Goal: Find specific fact: Find specific page/section

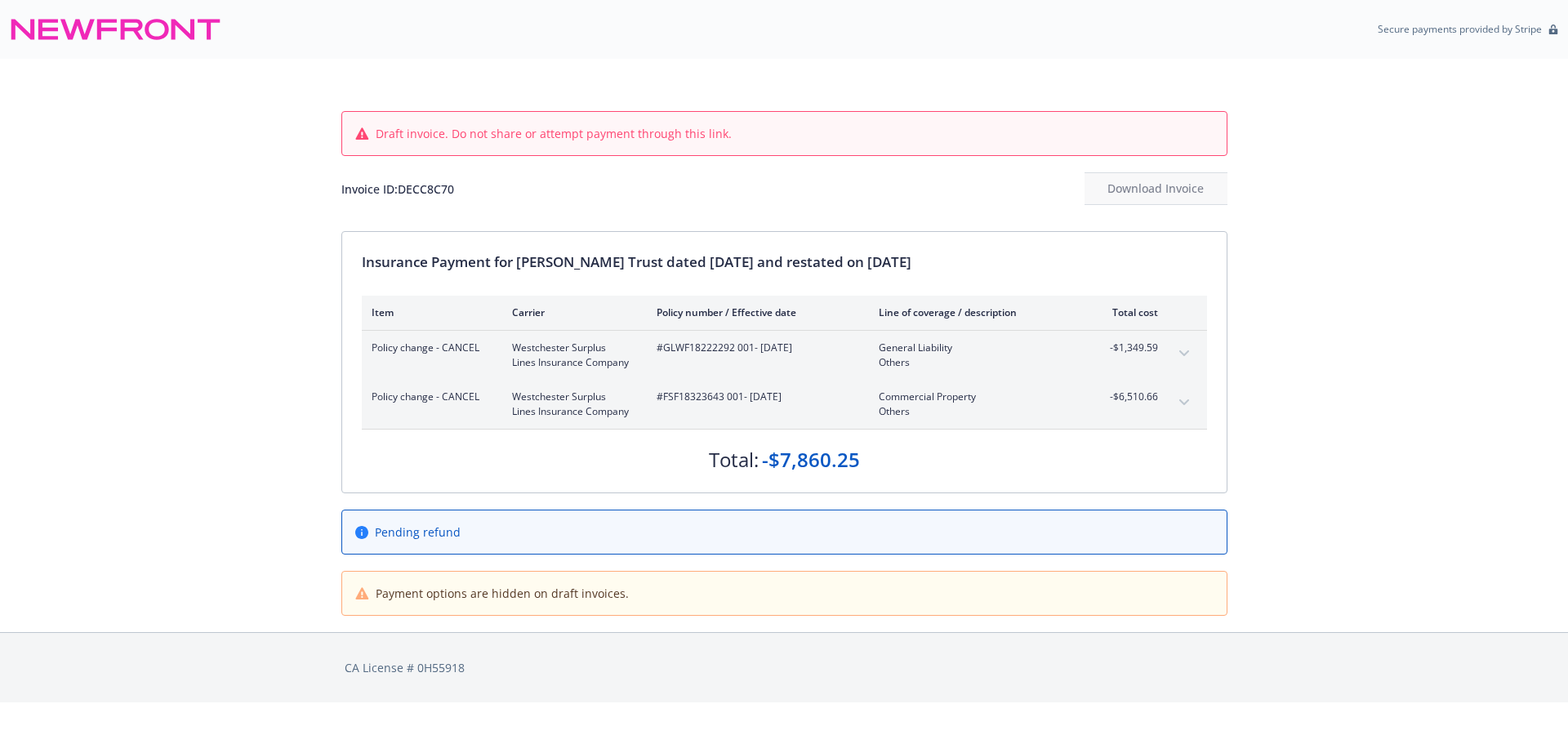
click at [682, 325] on div "Item Carrier Policy number / Effective date Line of coverage / description Tota…" at bounding box center [784, 313] width 845 height 33
click at [705, 345] on span "#GLWF18222292 001 - [DATE]" at bounding box center [754, 348] width 196 height 15
drag, startPoint x: 754, startPoint y: 348, endPoint x: 662, endPoint y: 357, distance: 92.4
click at [662, 357] on div "#GLWF18222292 001 - [DATE]" at bounding box center [754, 355] width 196 height 30
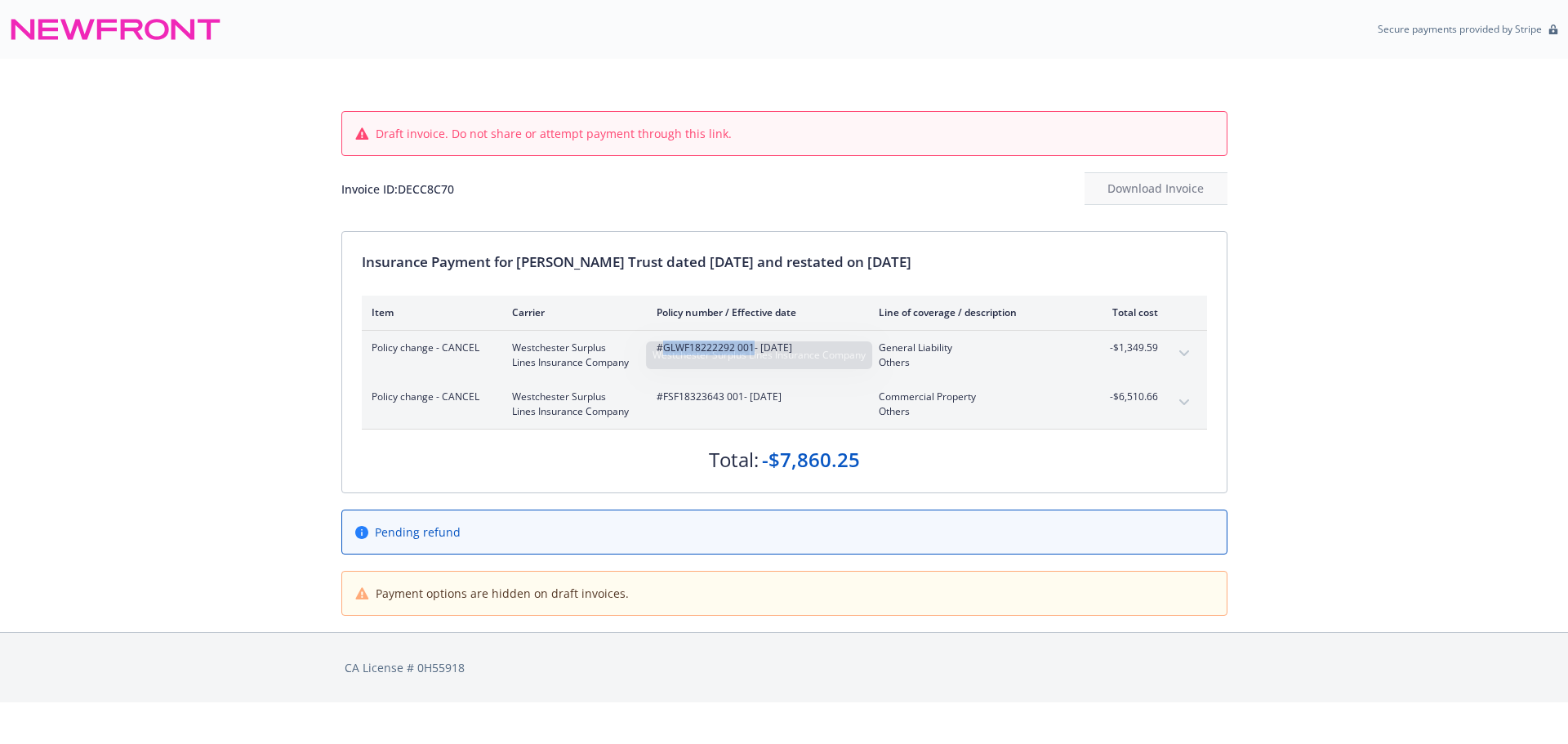
copy span "GLWF18222292 001"
click at [719, 393] on span "#FSF18323643 001 - [DATE]" at bounding box center [754, 397] width 196 height 15
drag, startPoint x: 741, startPoint y: 401, endPoint x: 660, endPoint y: 397, distance: 81.1
click at [660, 397] on span "#FSF18323643 001 - [DATE]" at bounding box center [754, 397] width 196 height 15
copy span "FSF18323643 001"
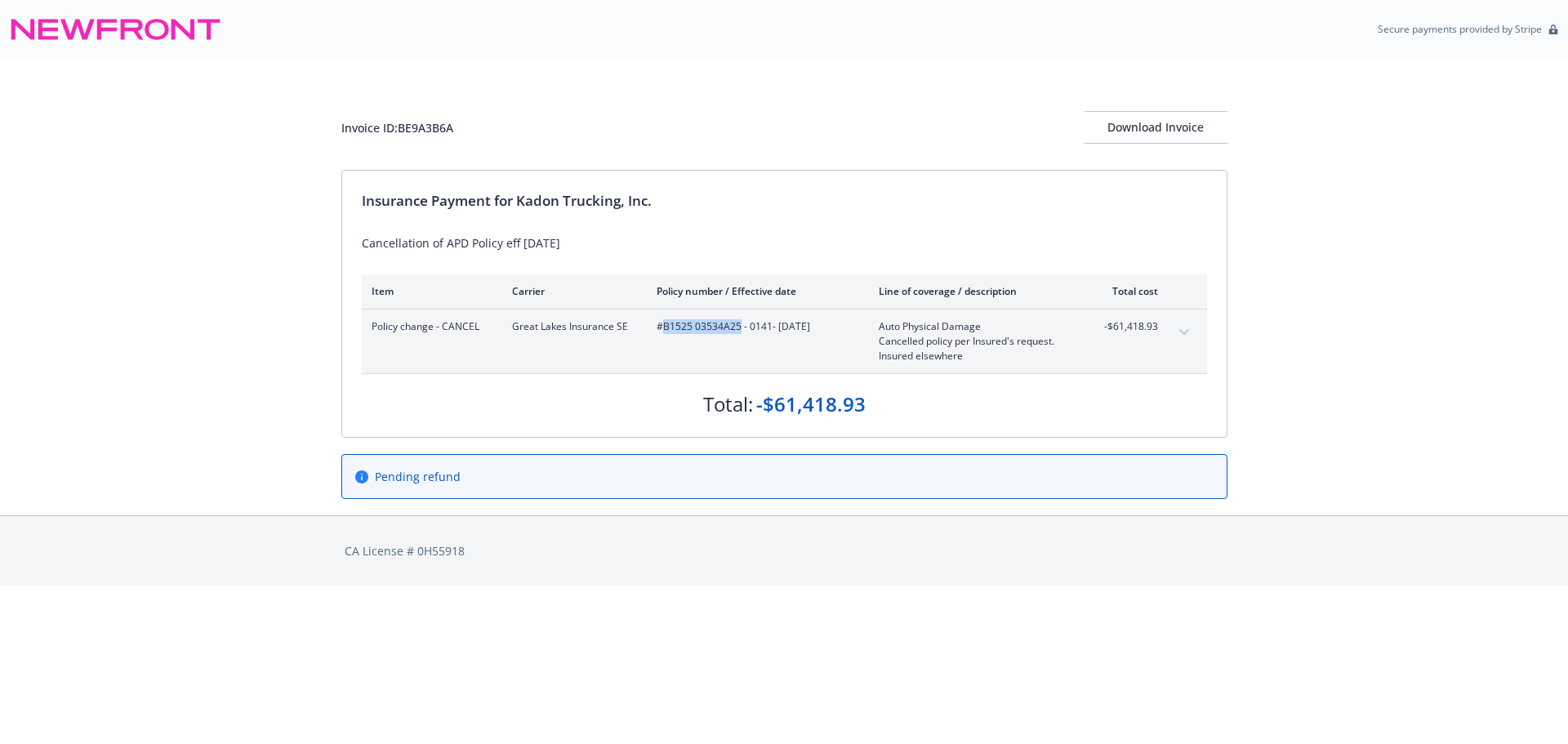
drag, startPoint x: 738, startPoint y: 337, endPoint x: 661, endPoint y: 335, distance: 77.0
click at [661, 335] on div "#B1525 03534A25 - 0141 - 07/01/2025" at bounding box center [754, 341] width 196 height 44
copy span "B1525 03534A25"
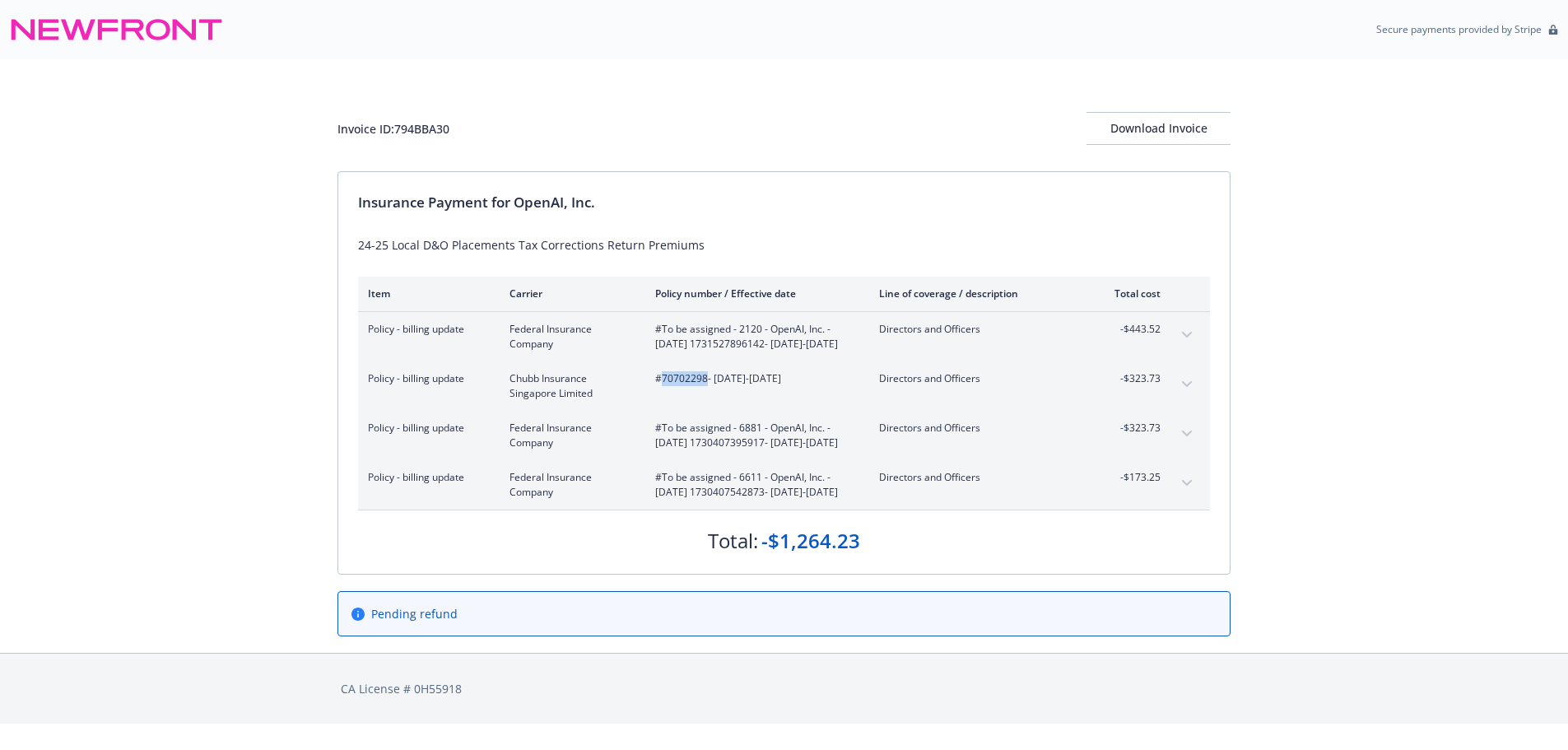
drag, startPoint x: 707, startPoint y: 398, endPoint x: 664, endPoint y: 405, distance: 43.6
click at [664, 401] on div "#70702298 - 10/29/2024-04/01/2025" at bounding box center [753, 387] width 198 height 30
copy span "70702298"
